Goal: Find specific page/section: Find specific page/section

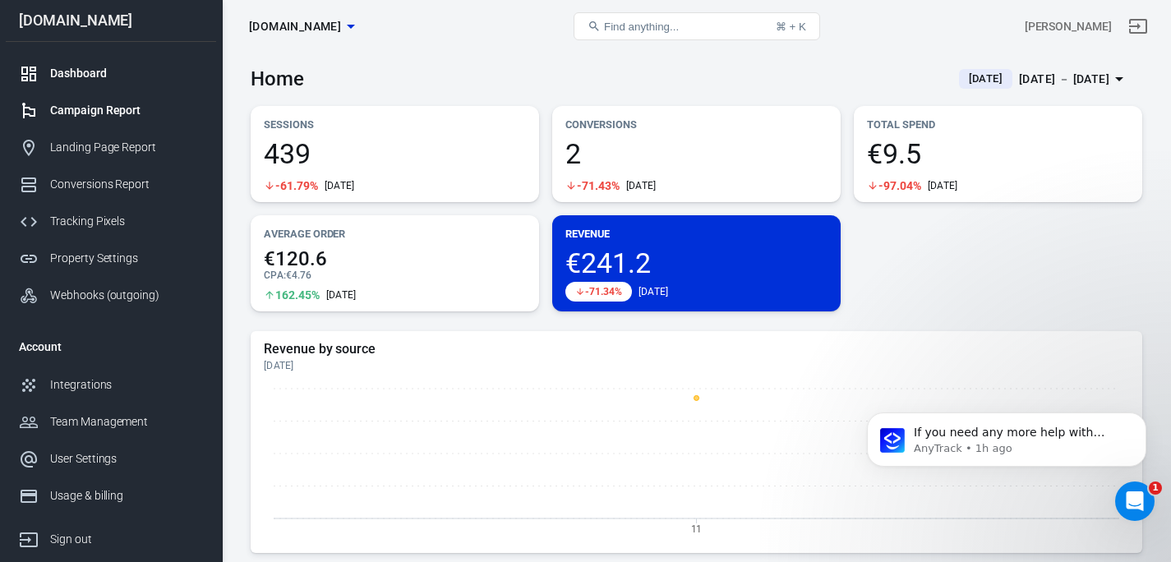
click at [119, 111] on div "Campaign Report" at bounding box center [126, 110] width 153 height 17
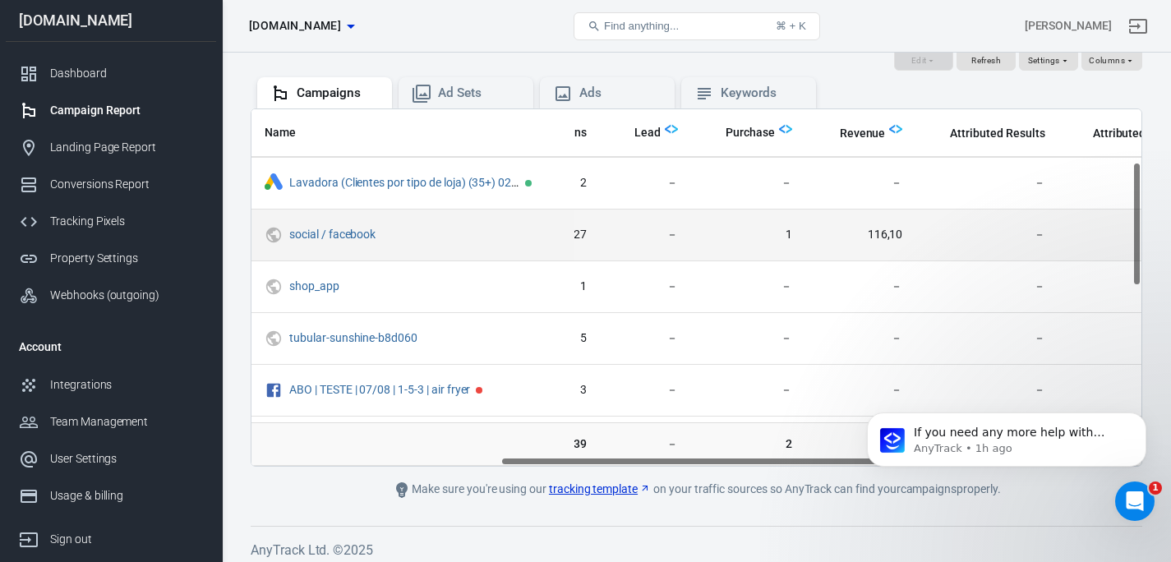
scroll to position [0, 519]
